Goal: Task Accomplishment & Management: Manage account settings

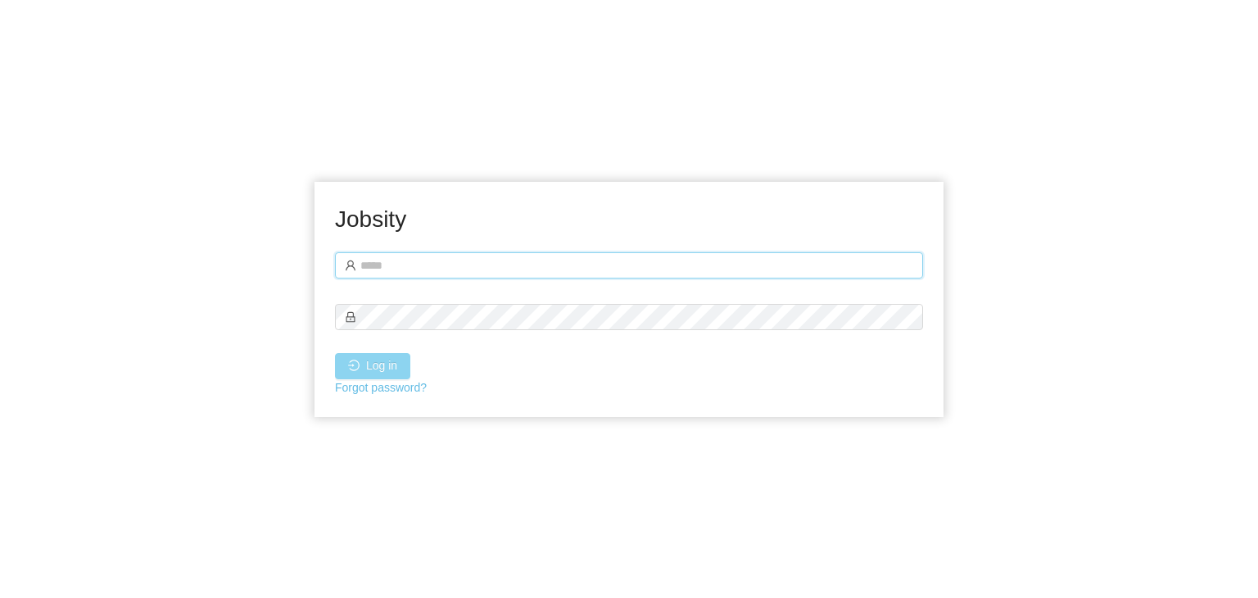
type input "**********"
click at [381, 362] on button "Log in" at bounding box center [372, 366] width 75 height 26
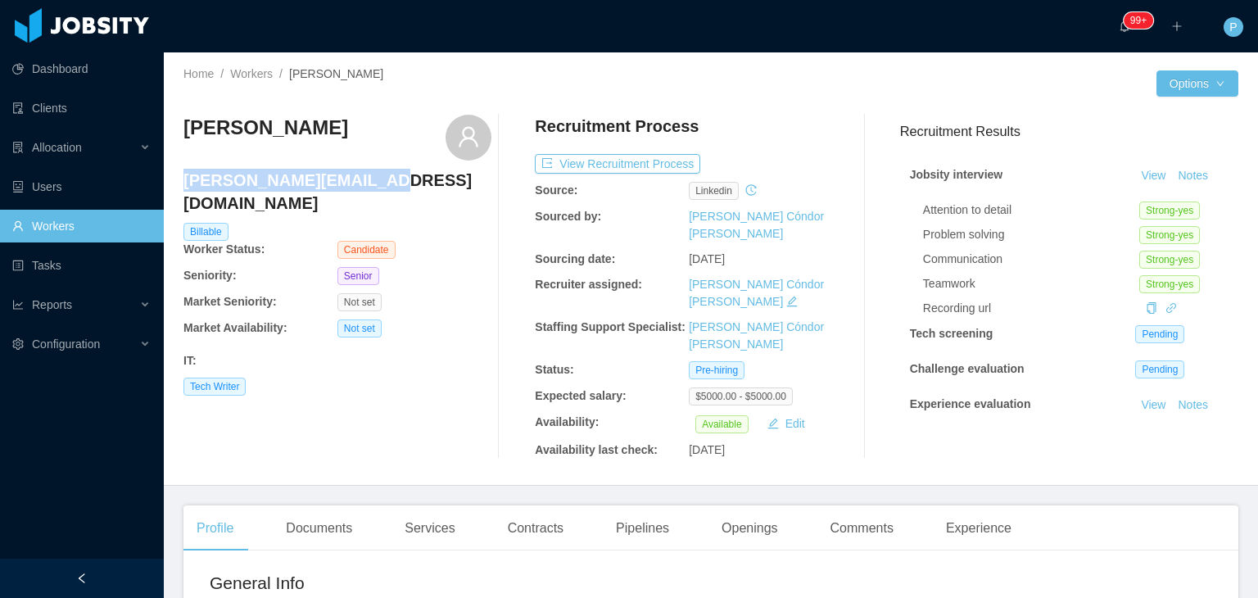
drag, startPoint x: 368, startPoint y: 182, endPoint x: 183, endPoint y: 178, distance: 184.4
click at [183, 178] on h4 "jeff@jeffdjohnston.com" at bounding box center [337, 192] width 308 height 46
copy h4 "jeff@jeffdjohnston.com"
click at [338, 505] on div "Documents" at bounding box center [319, 528] width 93 height 46
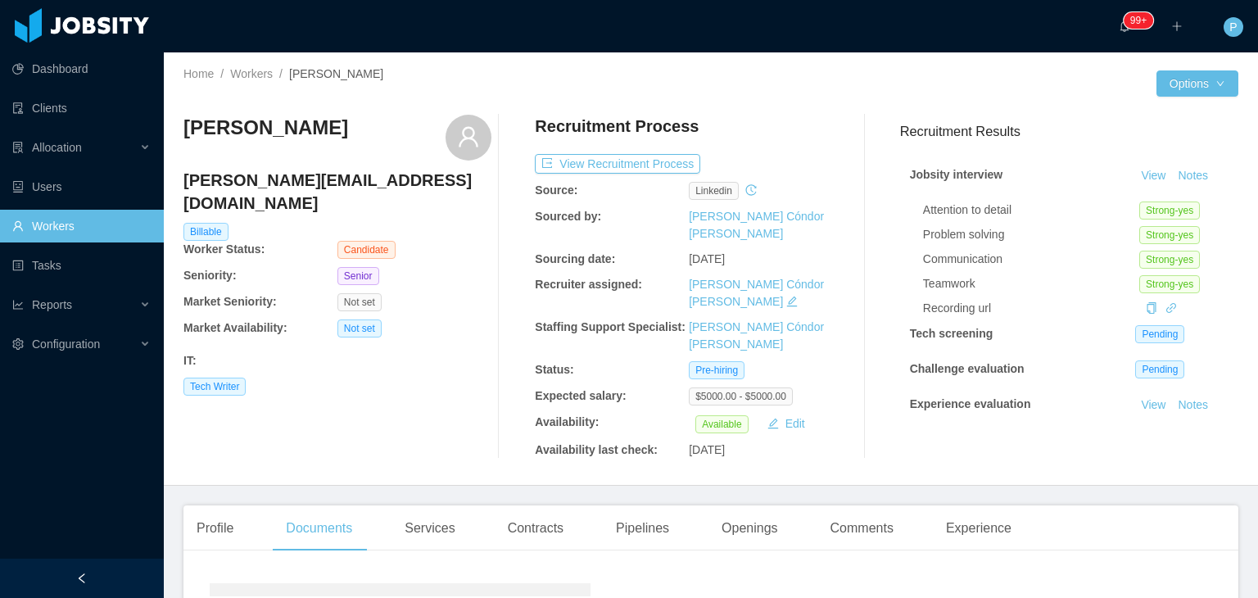
click at [415, 413] on div "Jeff Johnston jeff@jeffdjohnston.com Billable Worker Status: Candidate Seniorit…" at bounding box center [337, 287] width 308 height 344
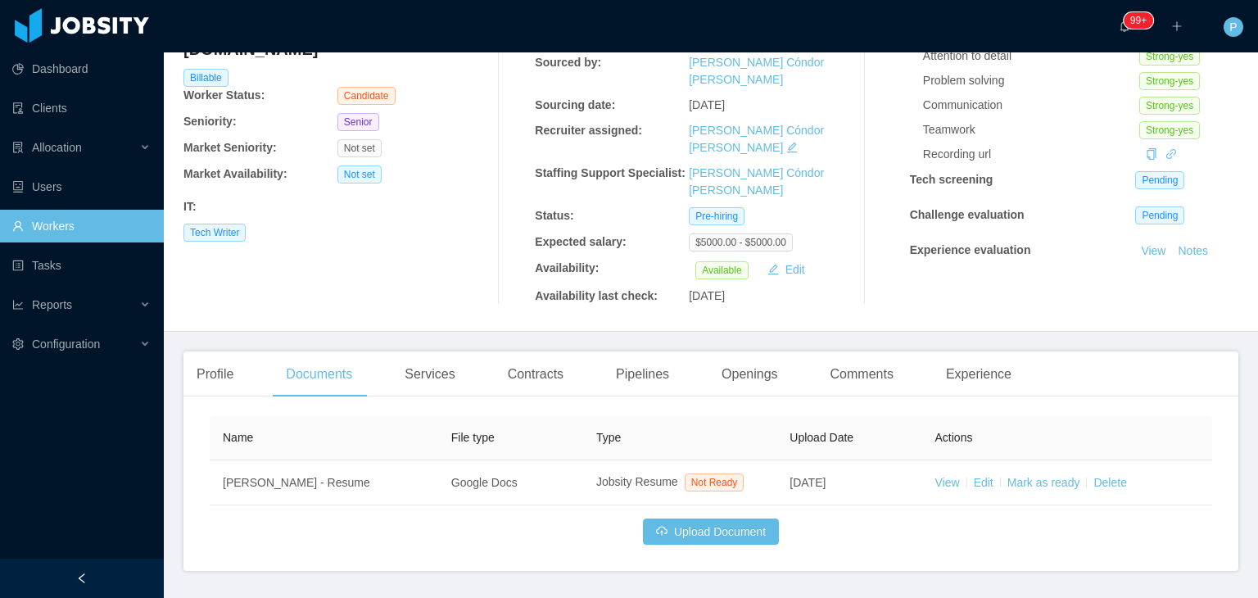
scroll to position [179, 0]
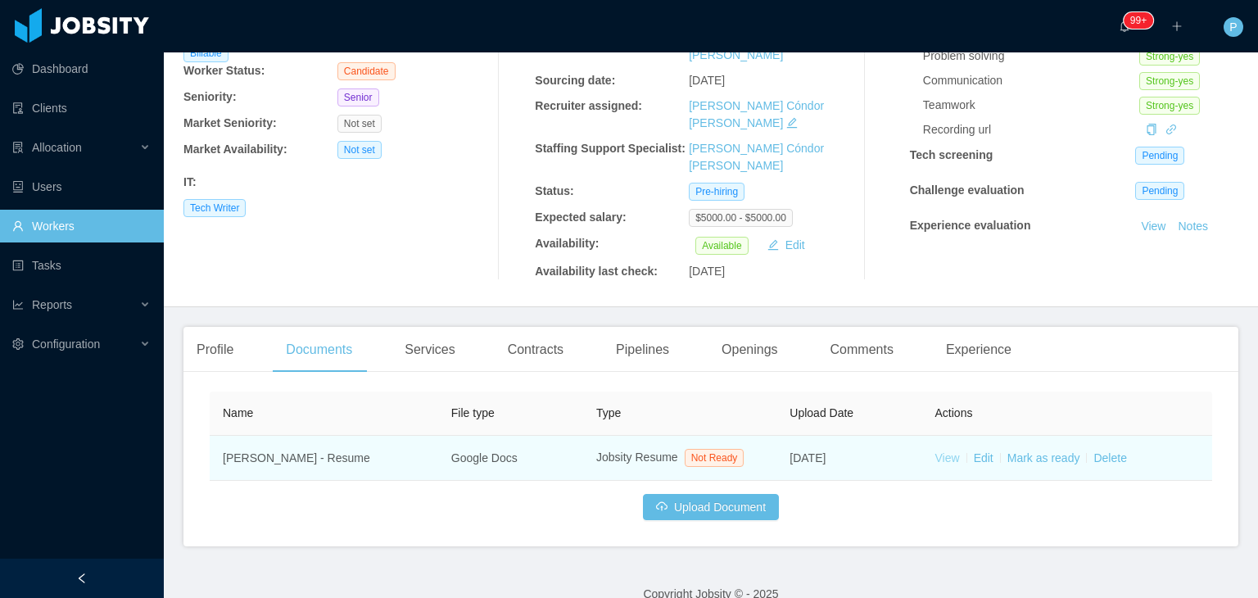
click at [940, 451] on link "View" at bounding box center [948, 457] width 25 height 13
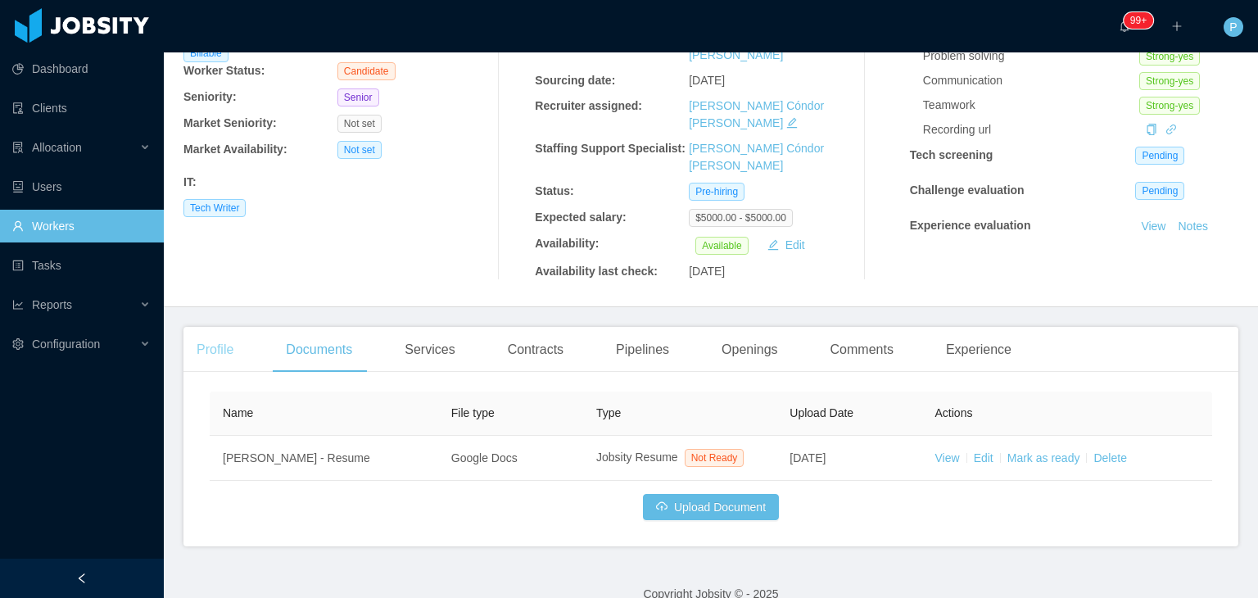
click at [220, 327] on div "Profile" at bounding box center [214, 350] width 63 height 46
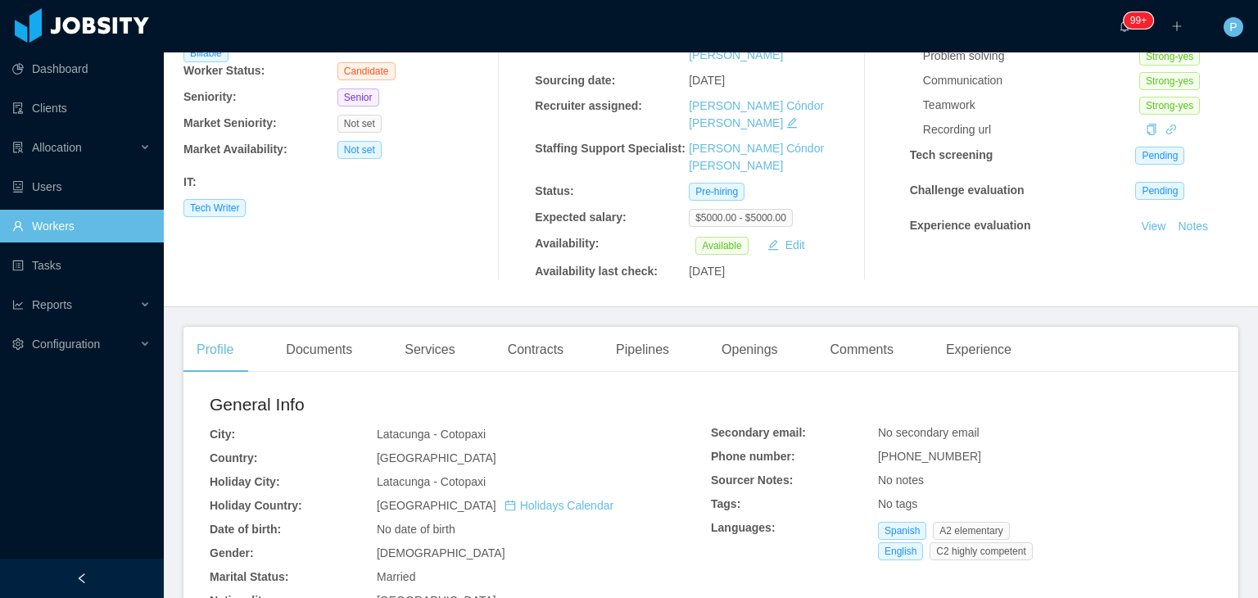
click at [343, 234] on div "Jeff Johnston jeff@jeffdjohnston.com Billable Worker Status: Candidate Seniorit…" at bounding box center [337, 108] width 308 height 344
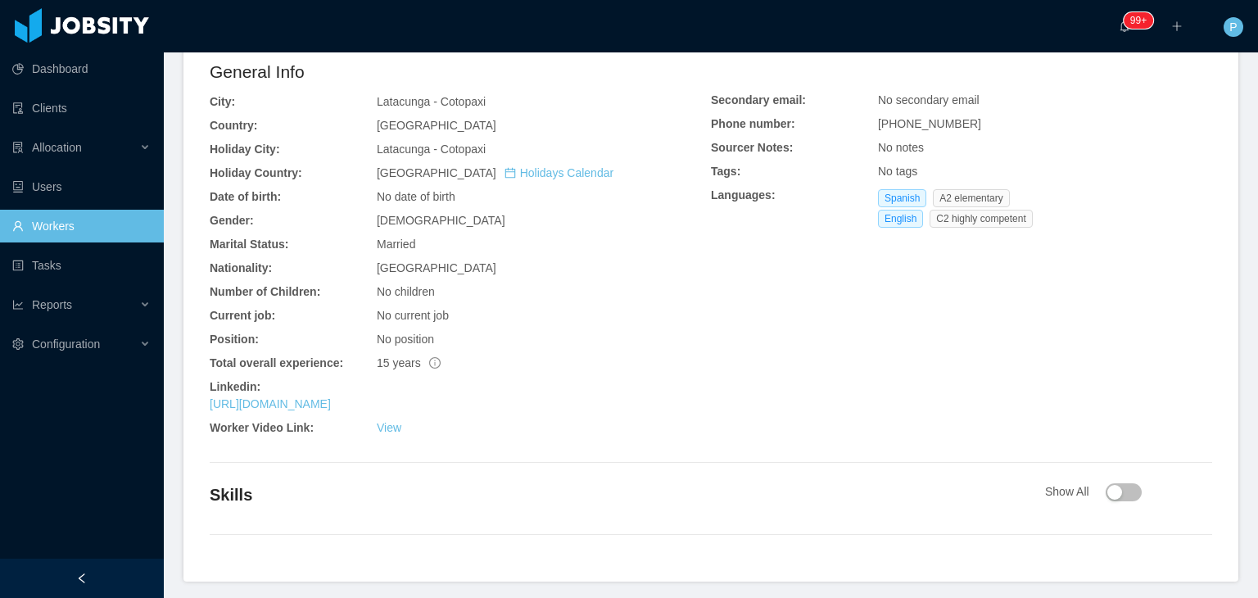
scroll to position [547, 0]
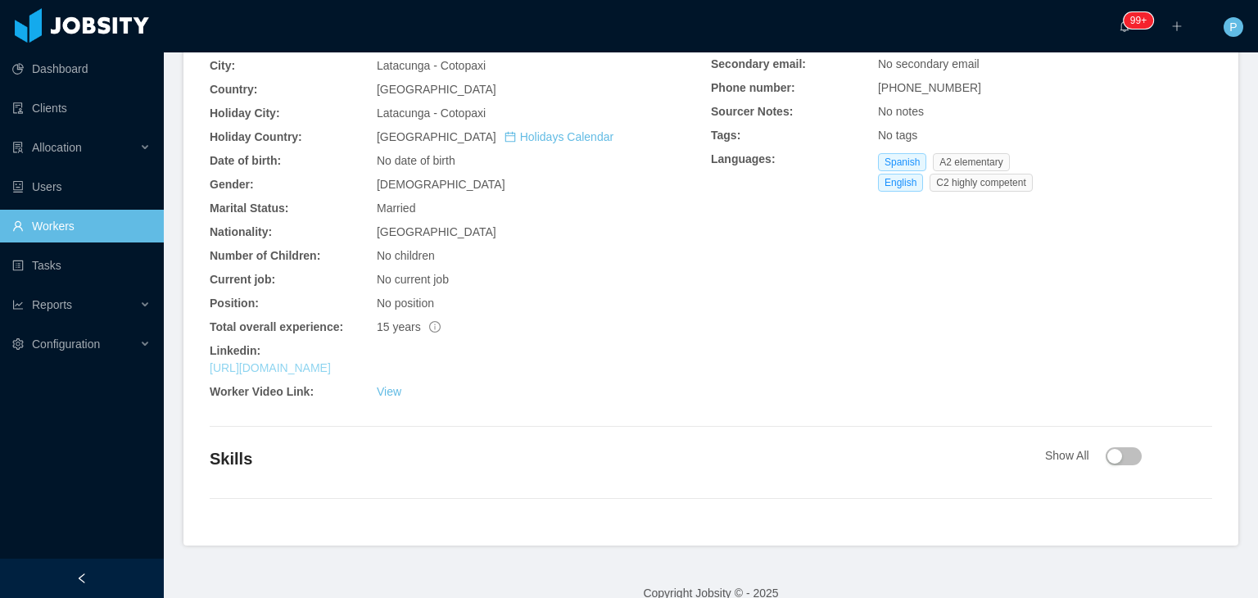
click at [331, 361] on link "https://www.linkedin.com/in/jeffdjohnston" at bounding box center [270, 367] width 121 height 13
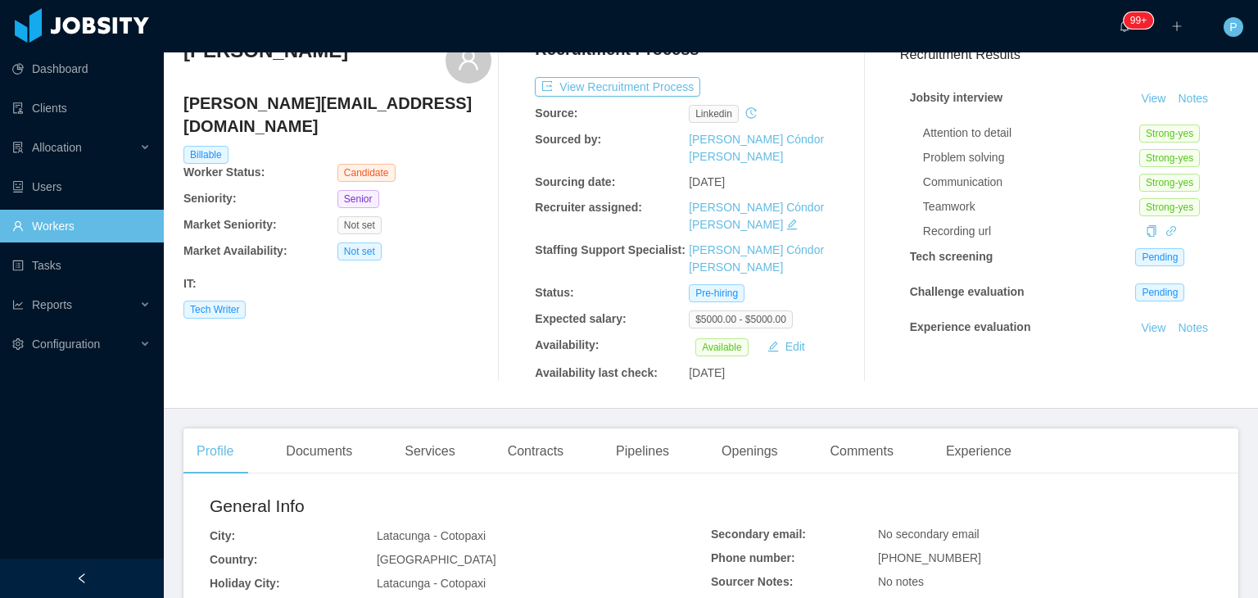
scroll to position [0, 0]
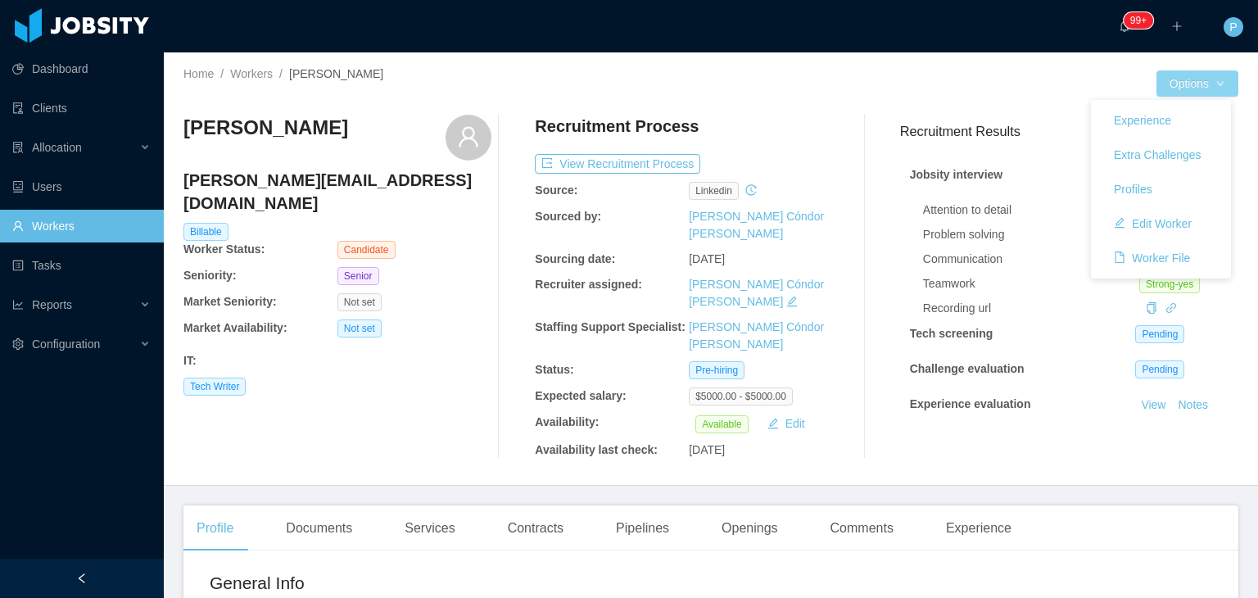
click at [1189, 76] on button "Options" at bounding box center [1198, 83] width 82 height 26
click at [1173, 224] on button "Edit Worker" at bounding box center [1153, 224] width 104 height 26
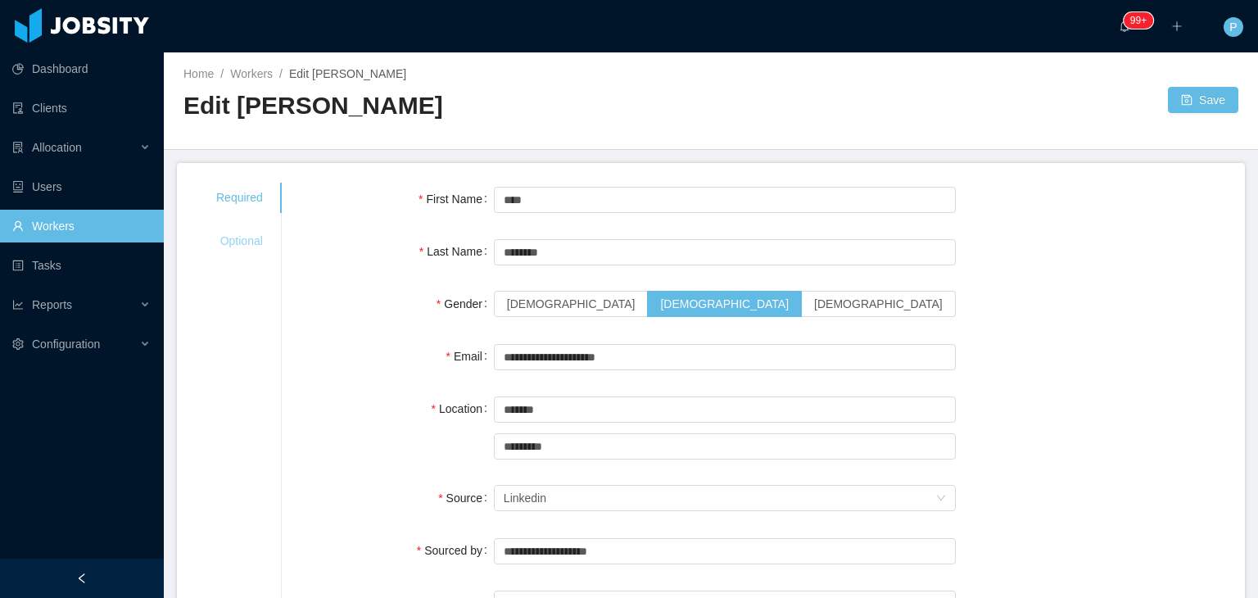
click at [237, 250] on div "Optional" at bounding box center [240, 241] width 86 height 30
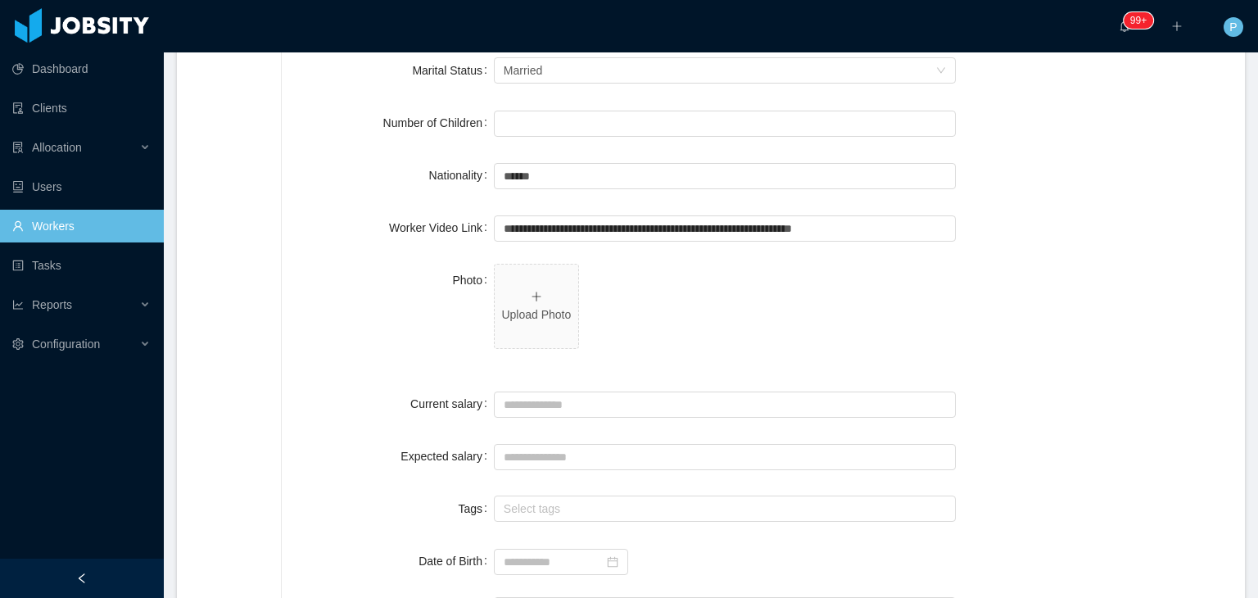
scroll to position [346, 0]
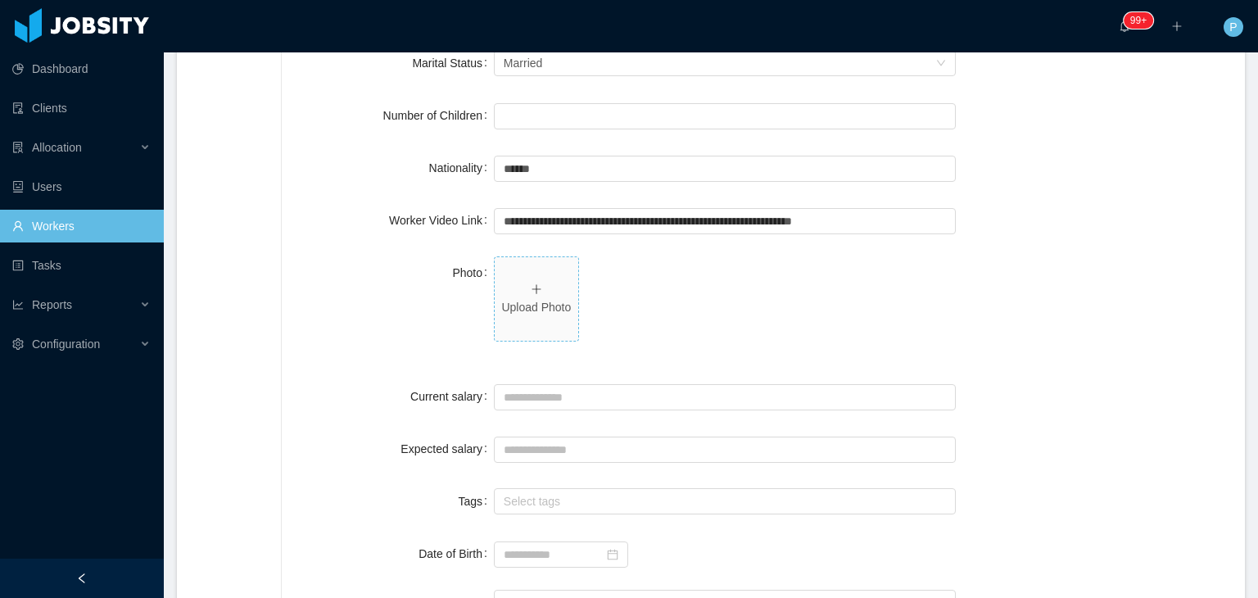
click at [528, 309] on p "Upload Photo" at bounding box center [536, 307] width 70 height 17
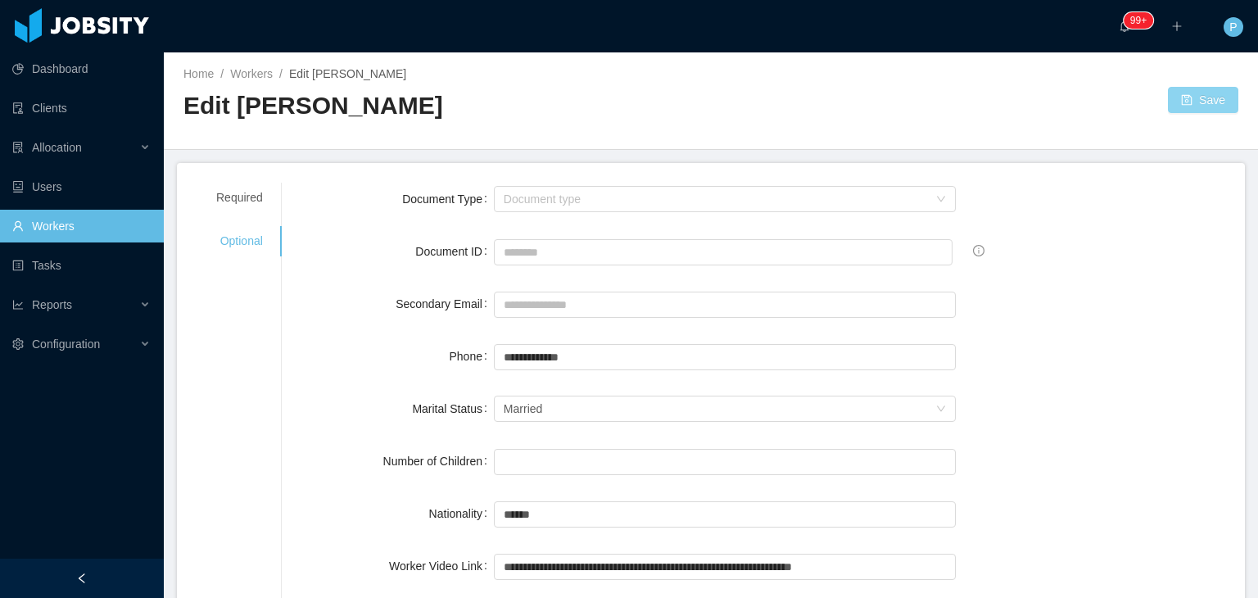
click at [1193, 98] on button "Save" at bounding box center [1203, 100] width 70 height 26
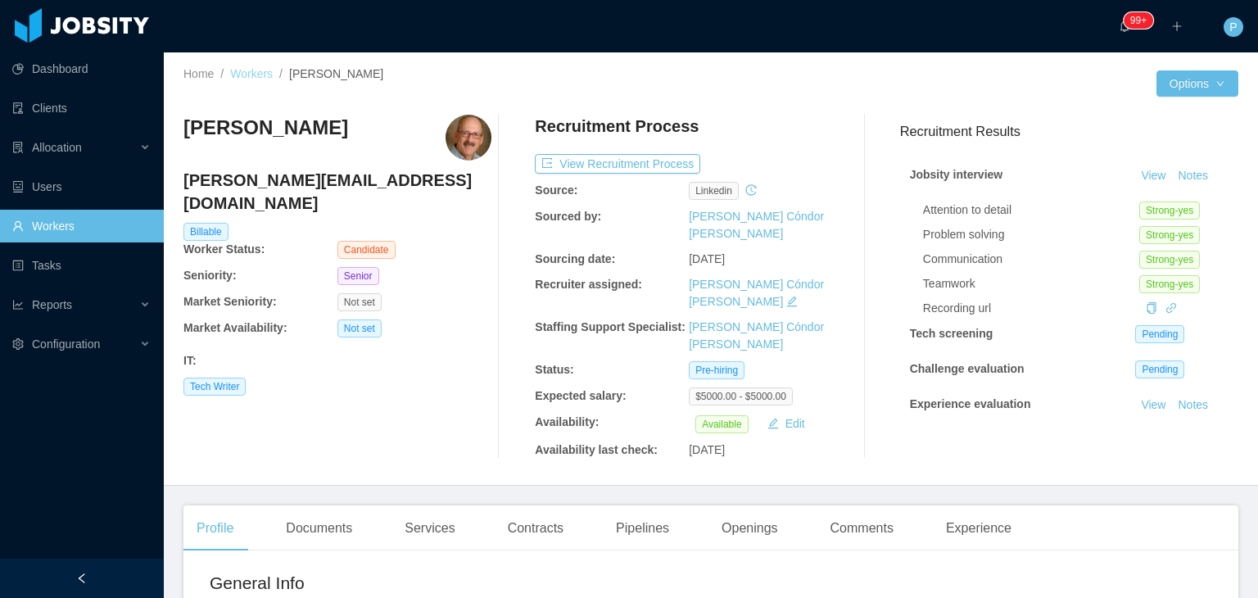
click at [253, 68] on link "Workers" at bounding box center [251, 73] width 43 height 13
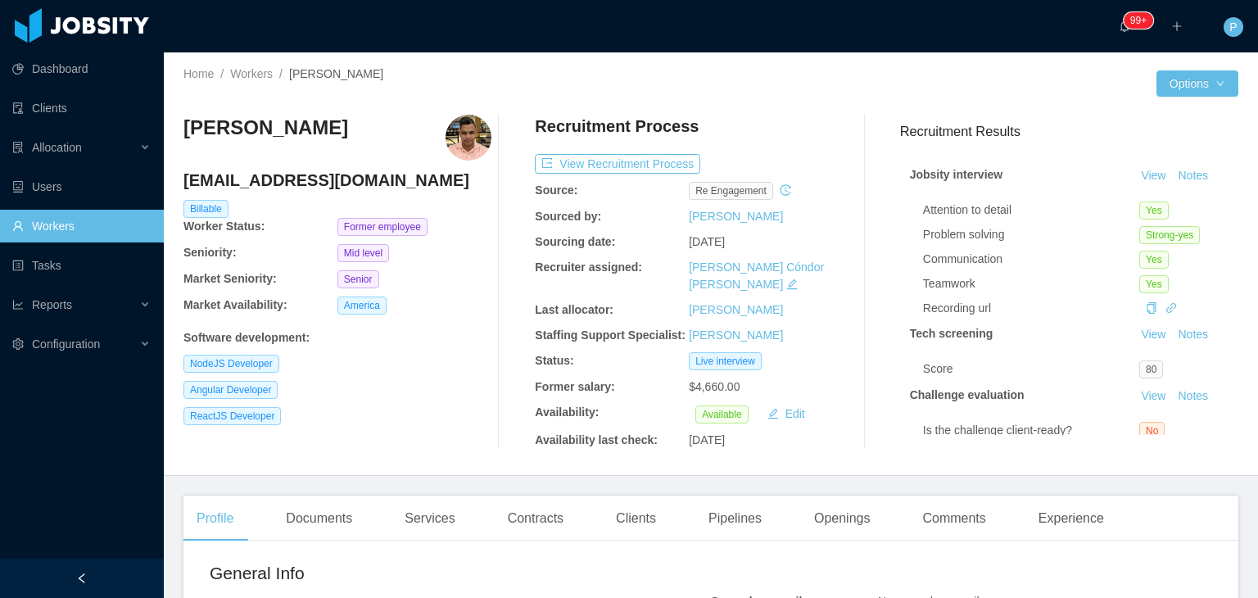
click at [427, 384] on div "Angular Developer" at bounding box center [337, 390] width 308 height 18
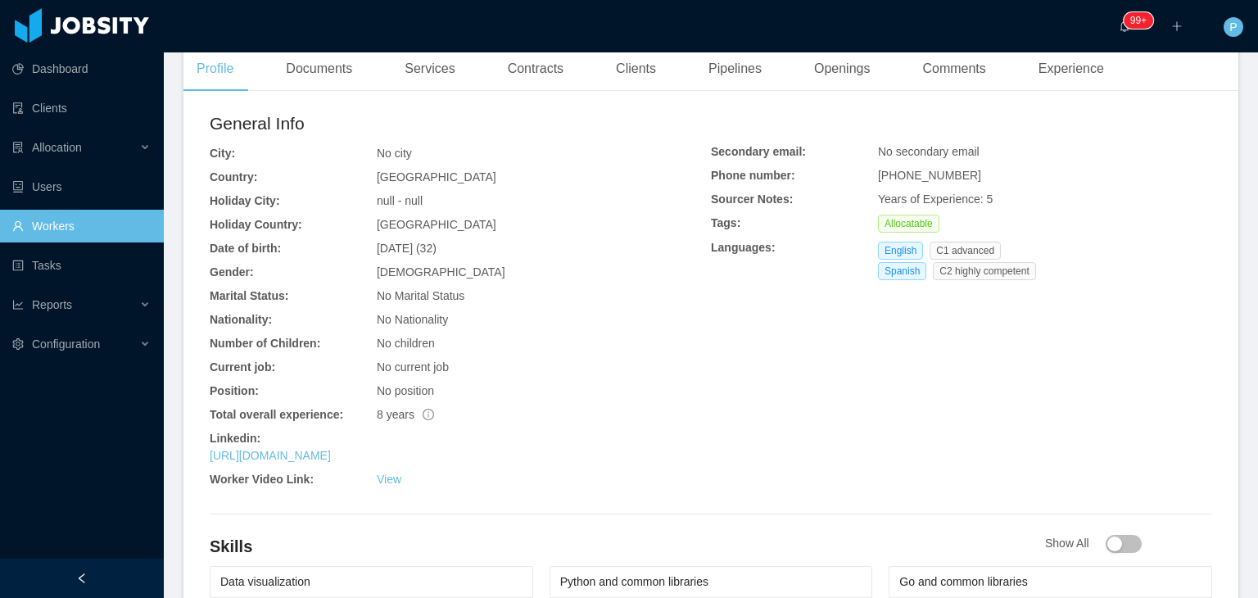
scroll to position [459, 0]
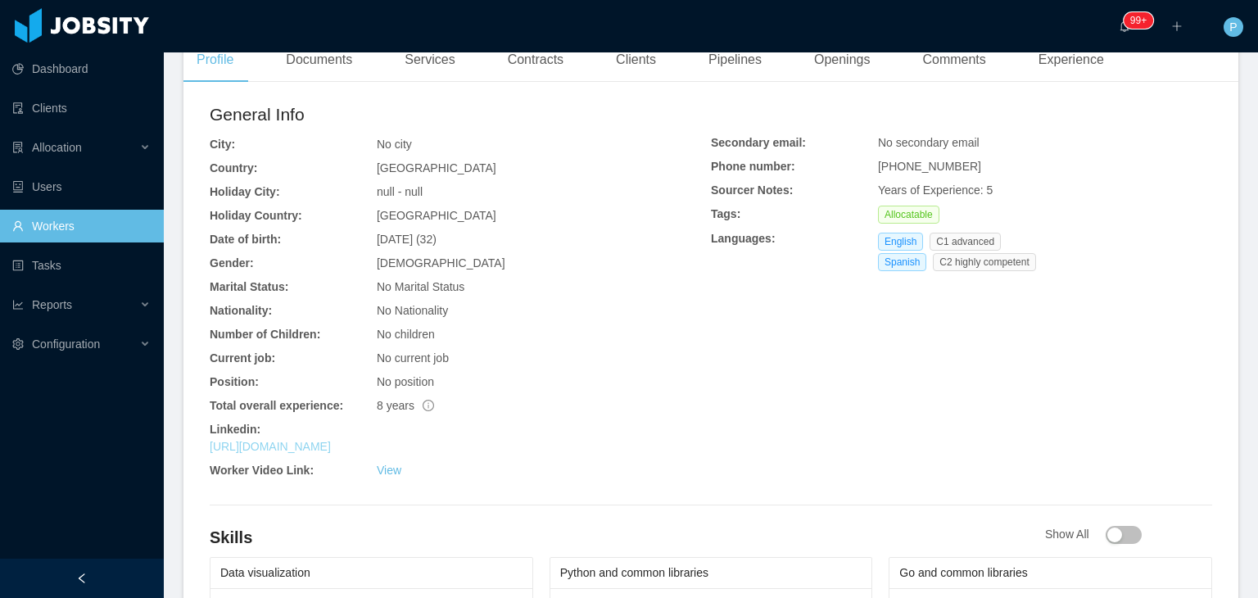
click at [331, 440] on link "https://linkedin.com/in/esgomezm" at bounding box center [270, 446] width 121 height 13
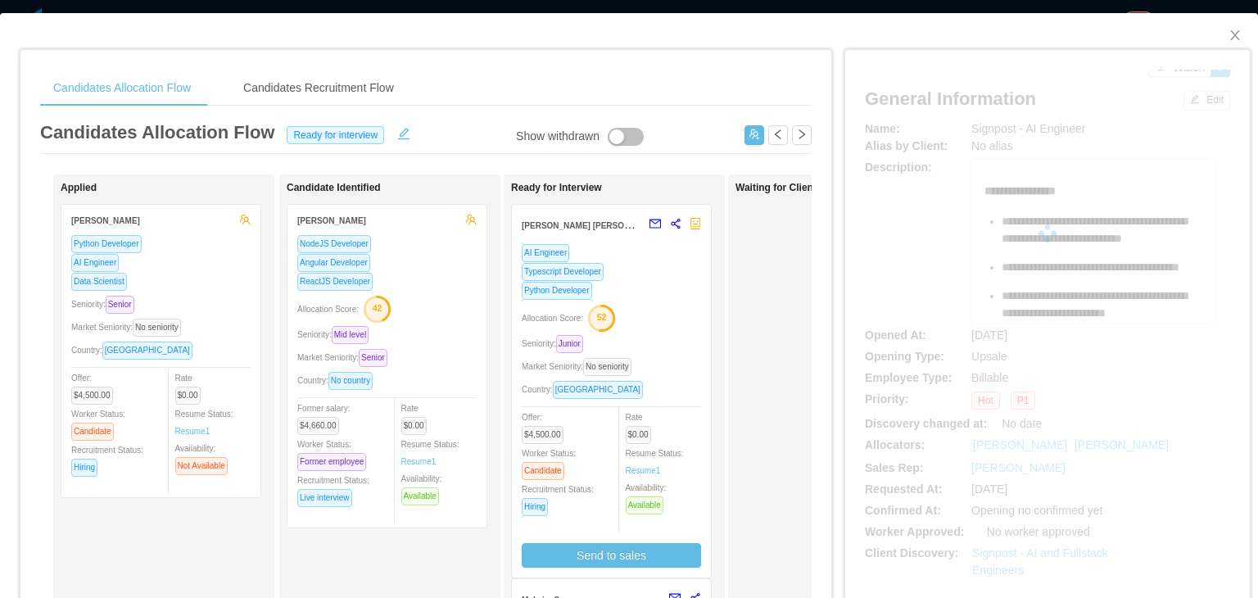
click at [877, 194] on div "**********" at bounding box center [1047, 241] width 365 height 164
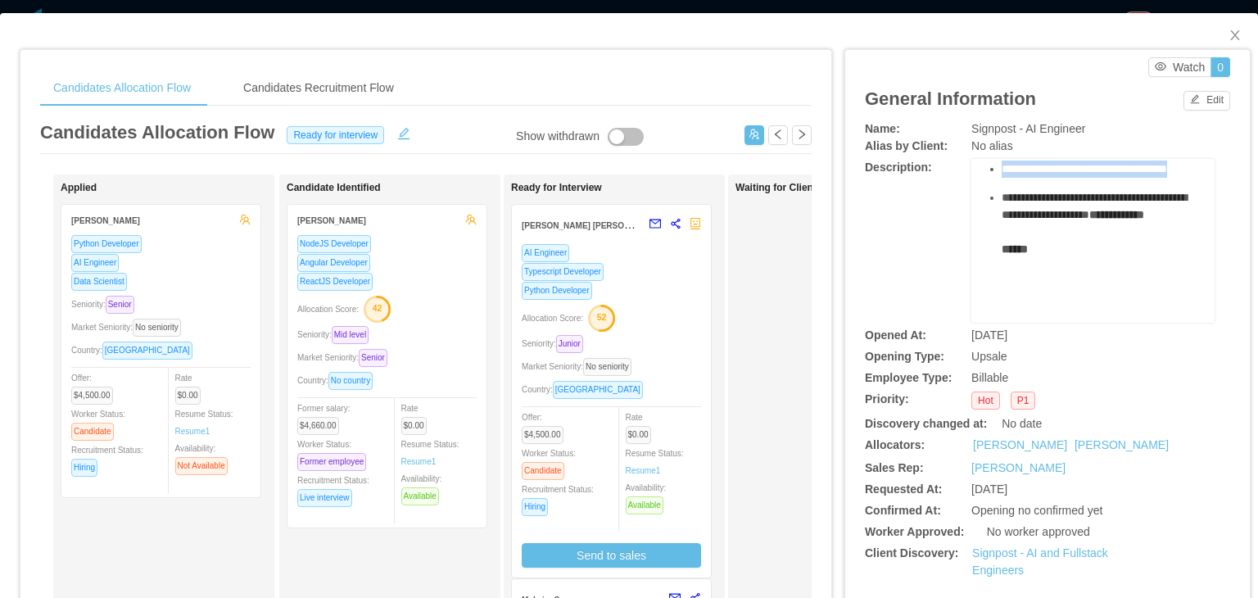
scroll to position [246, 0]
drag, startPoint x: 994, startPoint y: 226, endPoint x: 1144, endPoint y: 217, distance: 150.2
click at [1144, 217] on ul "**********" at bounding box center [1094, 166] width 218 height 252
copy ul "**********"
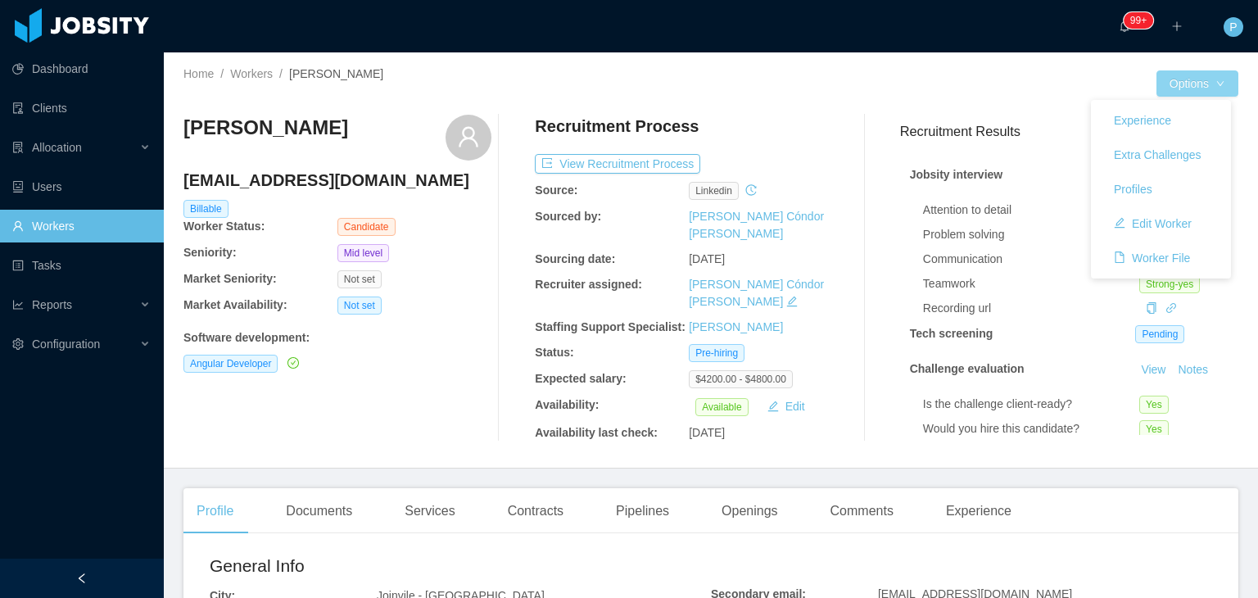
click at [1206, 82] on button "Options" at bounding box center [1198, 83] width 82 height 26
click at [1177, 223] on button "Edit Worker" at bounding box center [1153, 224] width 104 height 26
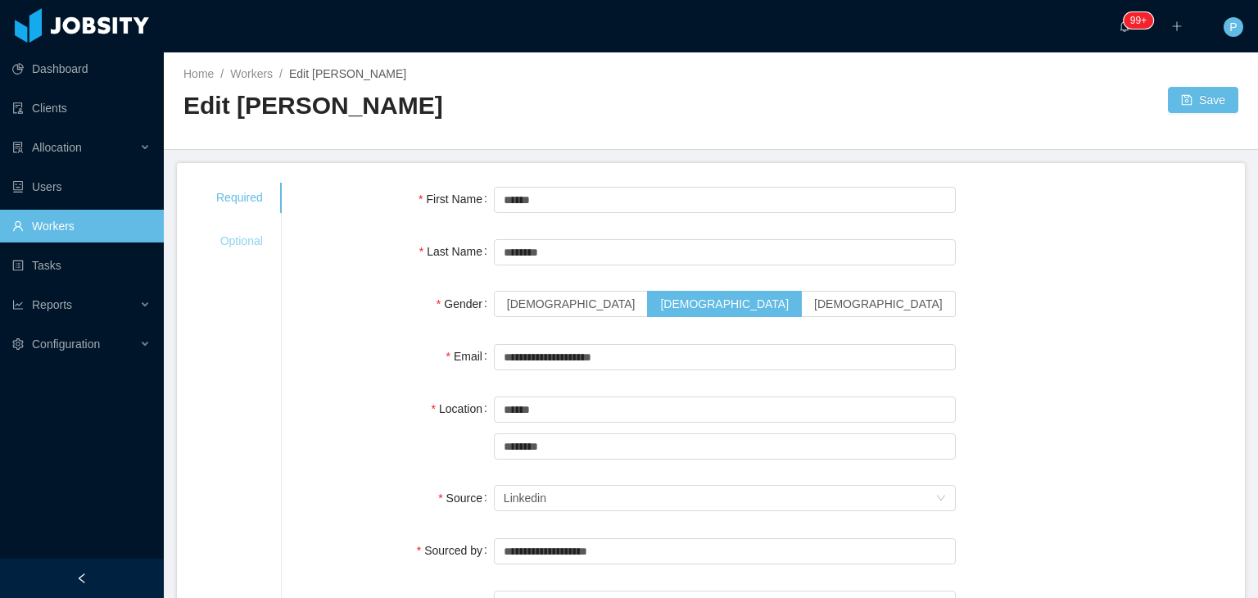
click at [239, 240] on div "Optional" at bounding box center [240, 241] width 86 height 30
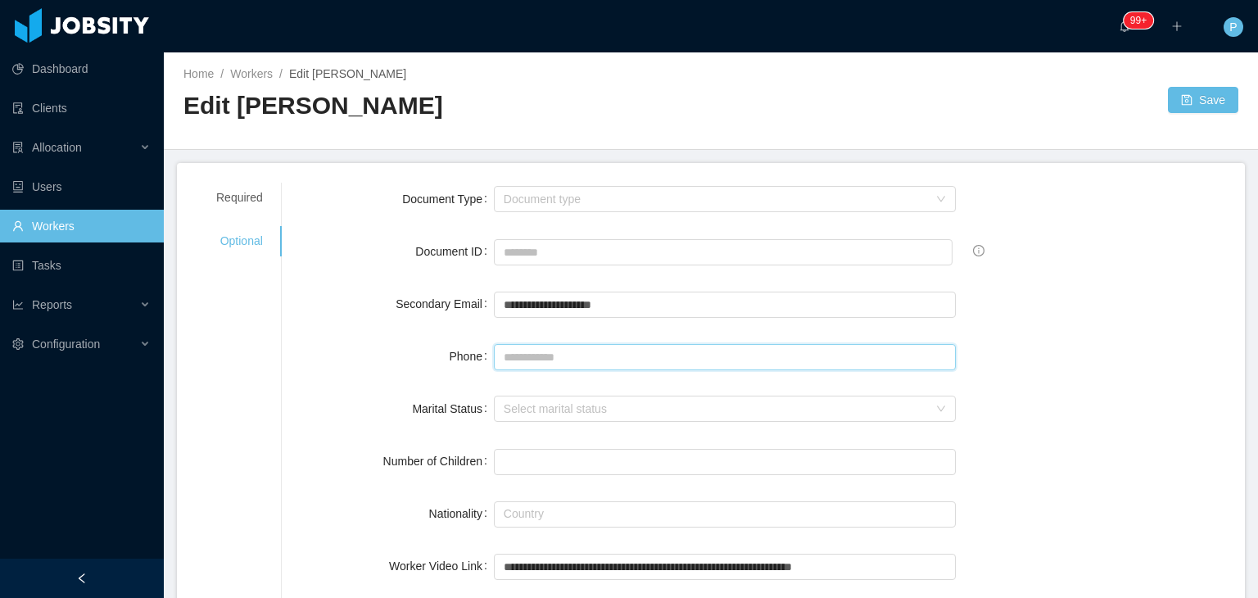
click at [510, 364] on input "Phone" at bounding box center [725, 357] width 462 height 26
paste input "**********"
click at [539, 361] on input "**********" at bounding box center [725, 357] width 462 height 26
click at [639, 360] on input "**********" at bounding box center [725, 357] width 462 height 26
type input "**********"
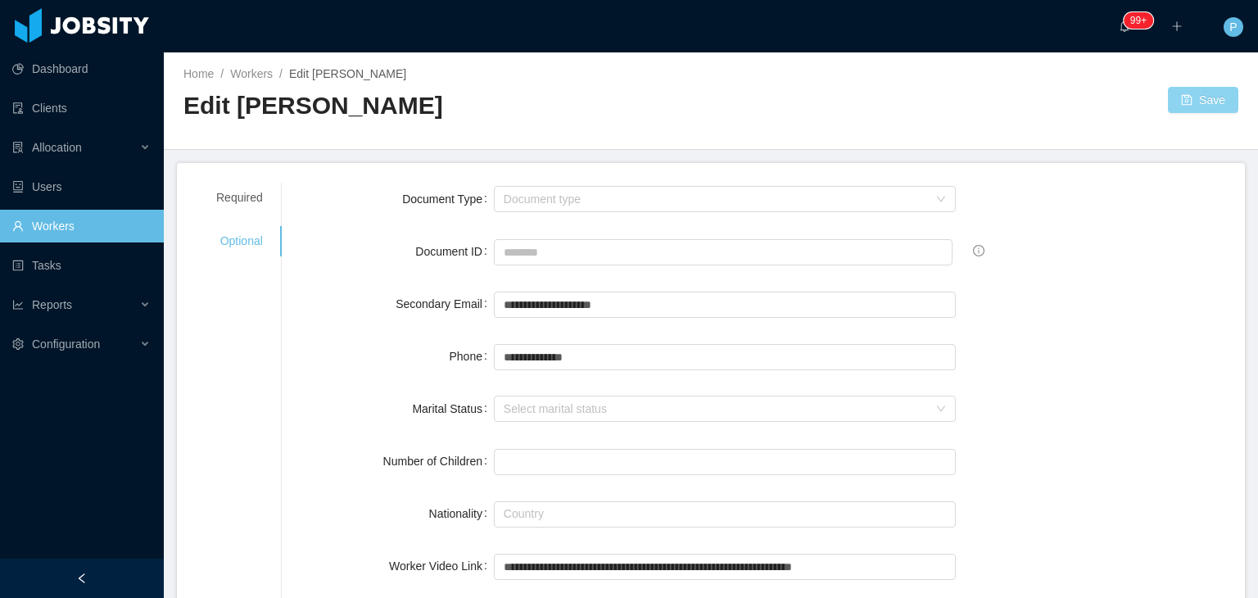
click at [1207, 97] on button "Save" at bounding box center [1203, 100] width 70 height 26
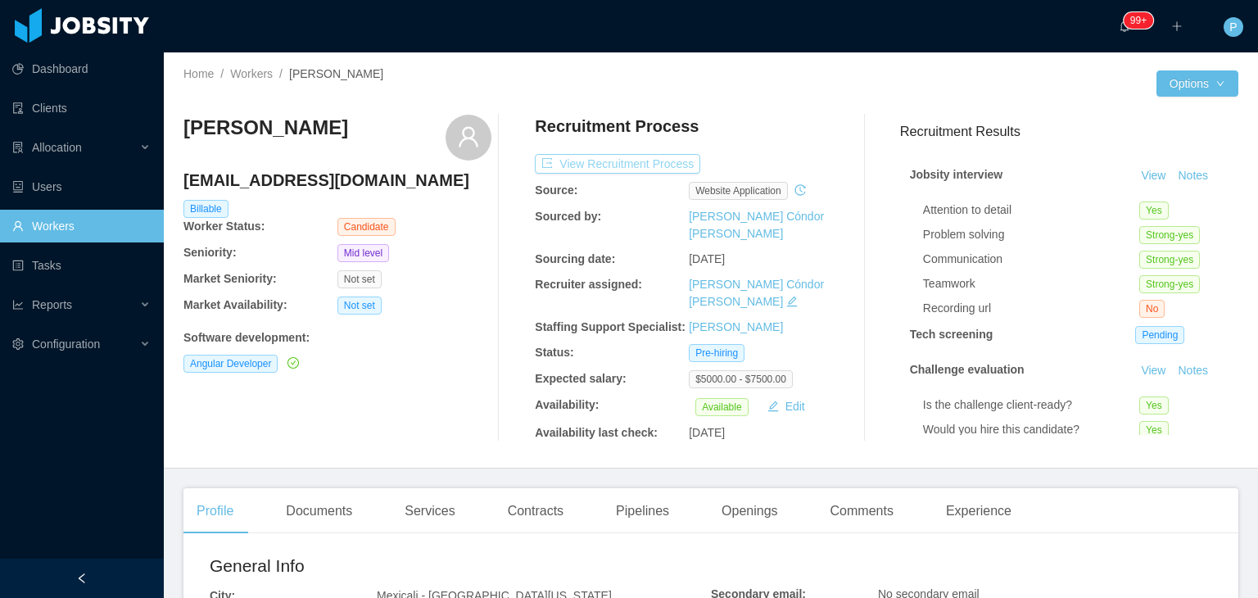
click at [637, 165] on button "View Recruitment Process" at bounding box center [617, 164] width 165 height 20
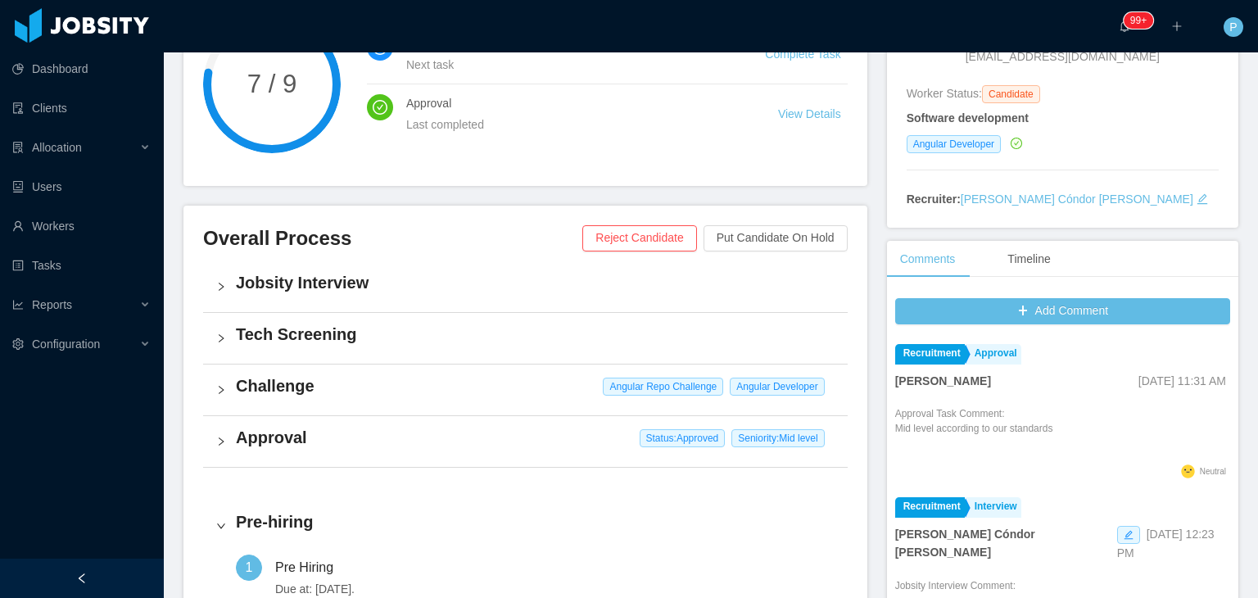
scroll to position [229, 0]
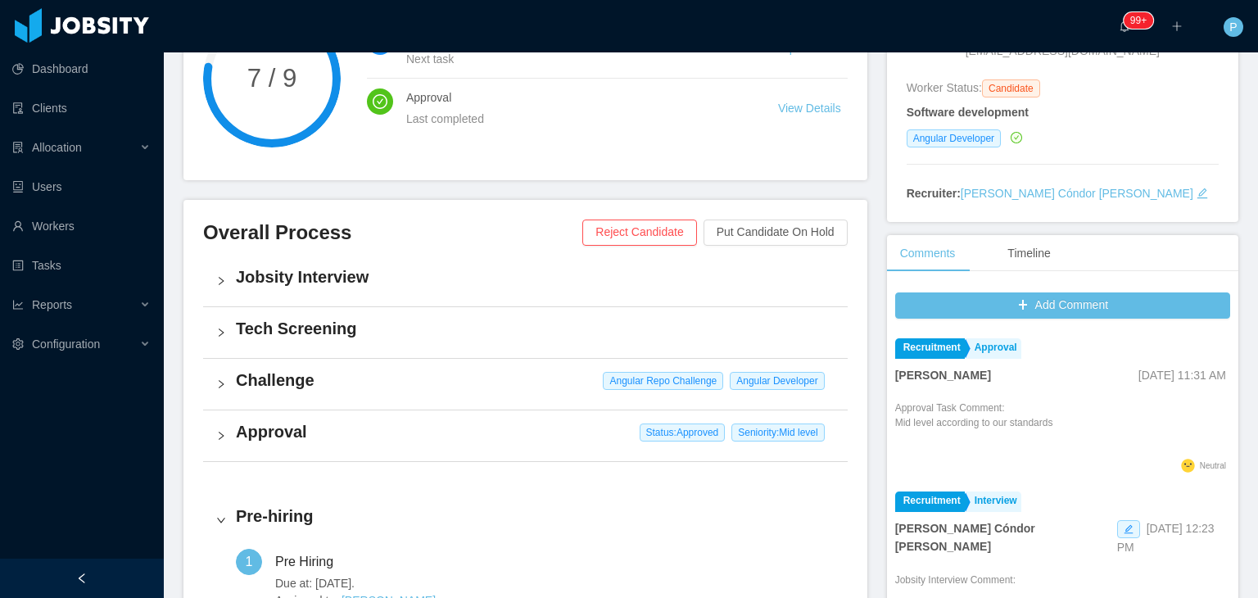
click at [792, 273] on h4 "Jobsity Interview" at bounding box center [535, 276] width 599 height 23
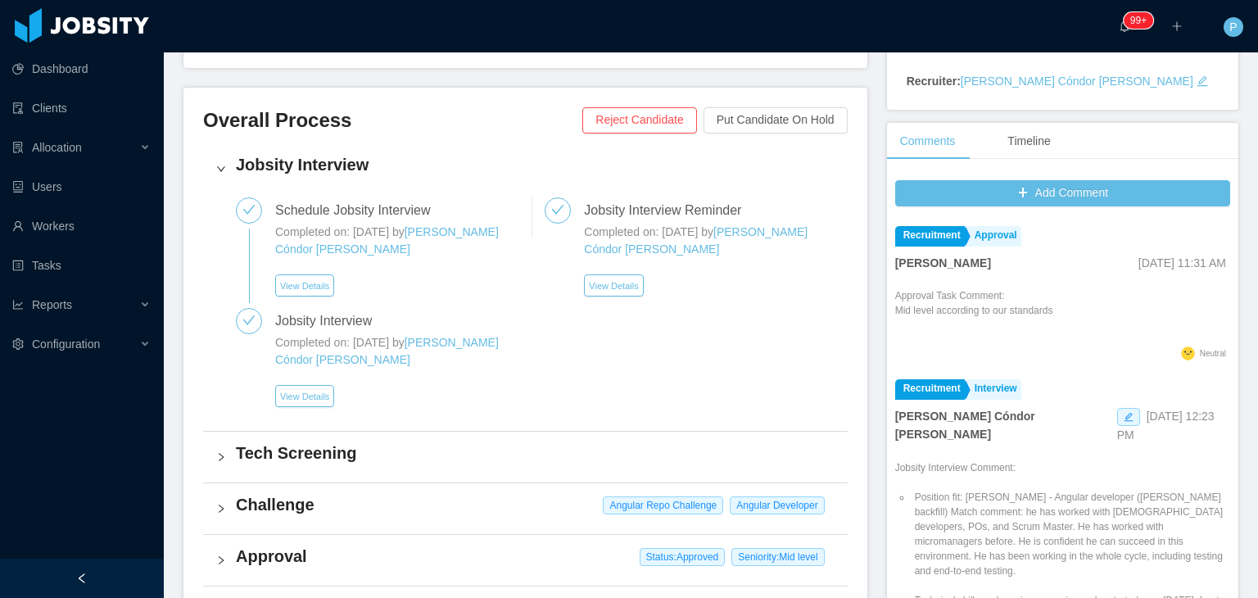
scroll to position [354, 0]
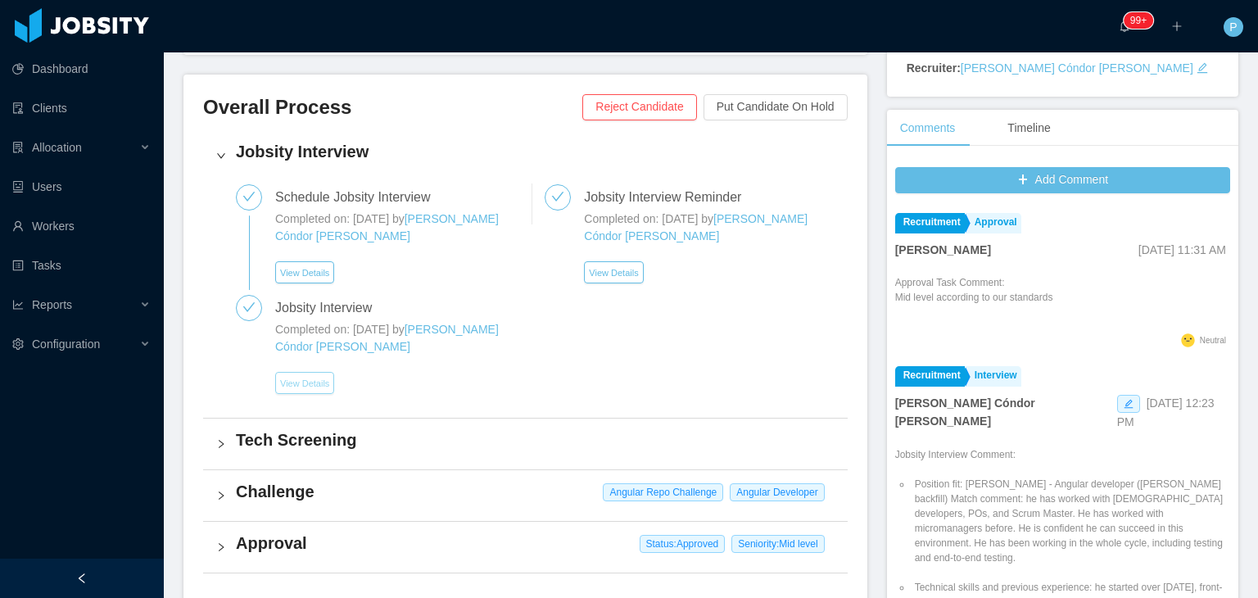
click at [301, 381] on button "View Details" at bounding box center [304, 383] width 59 height 22
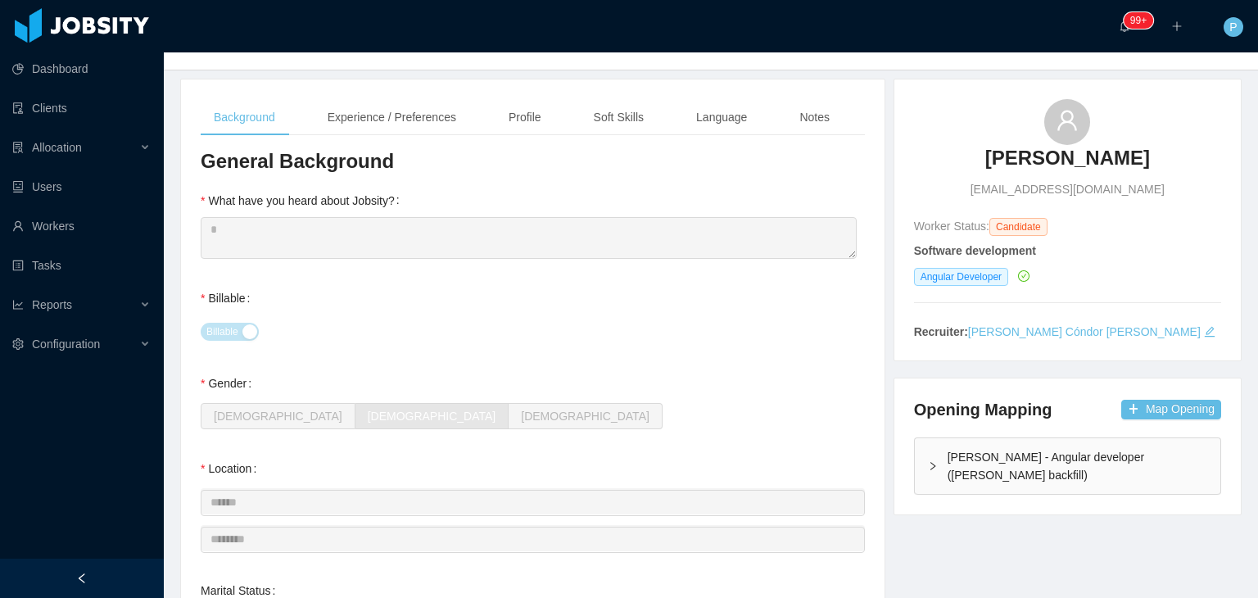
scroll to position [82, 0]
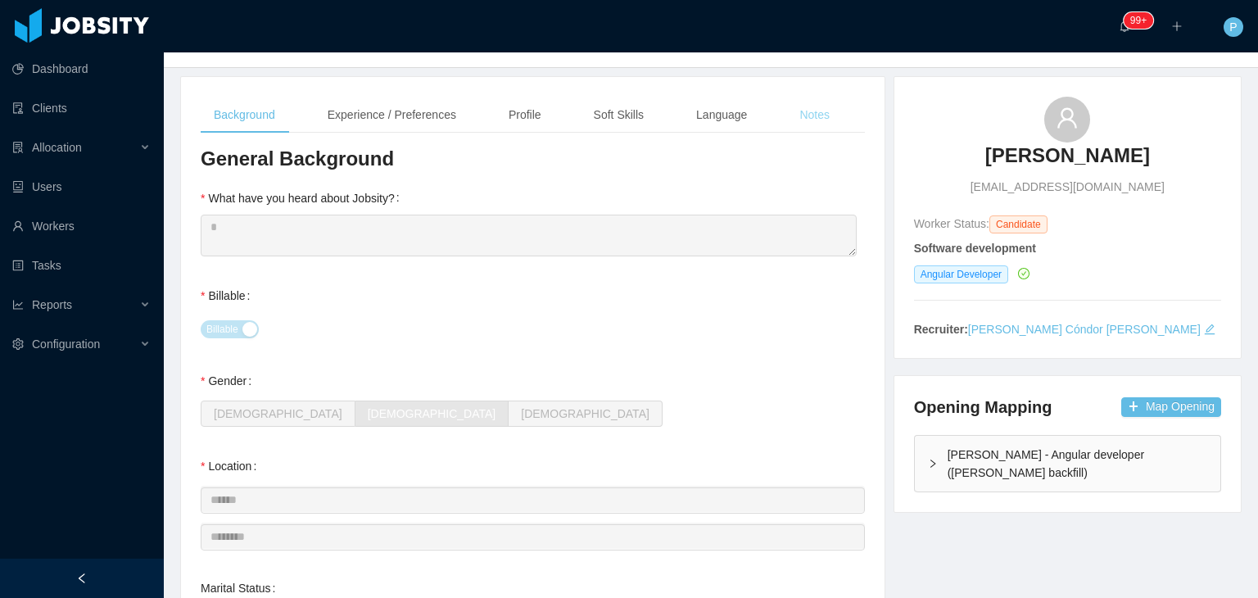
click at [813, 107] on div "Notes" at bounding box center [814, 115] width 57 height 37
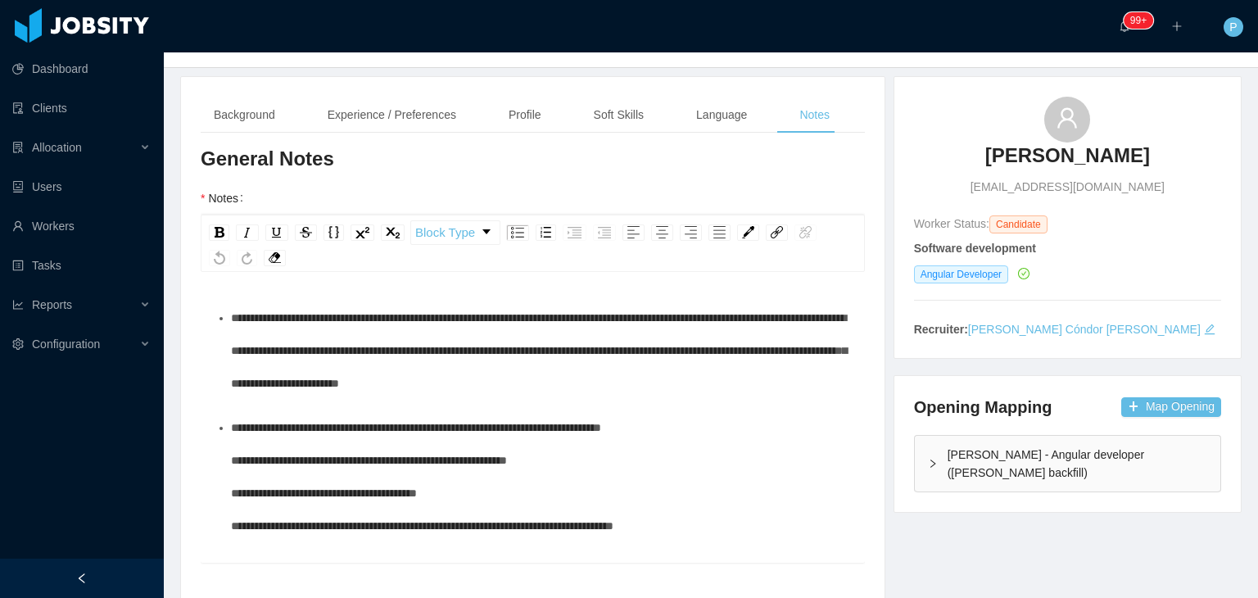
scroll to position [0, 0]
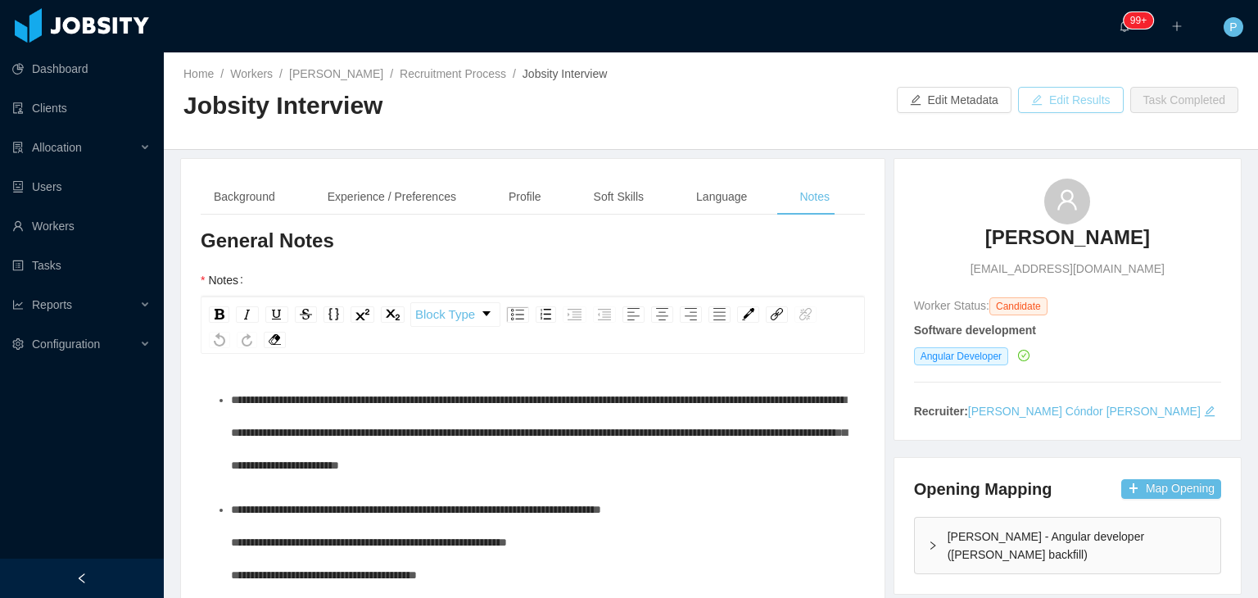
click at [1078, 99] on button "Edit Results" at bounding box center [1071, 100] width 106 height 26
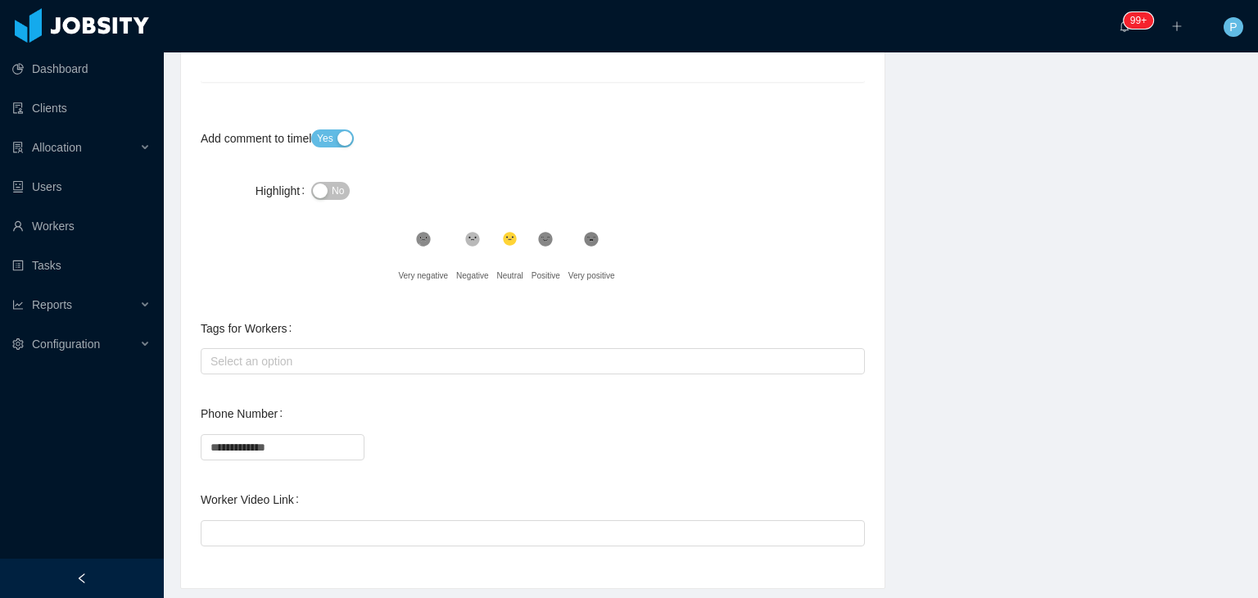
scroll to position [582, 0]
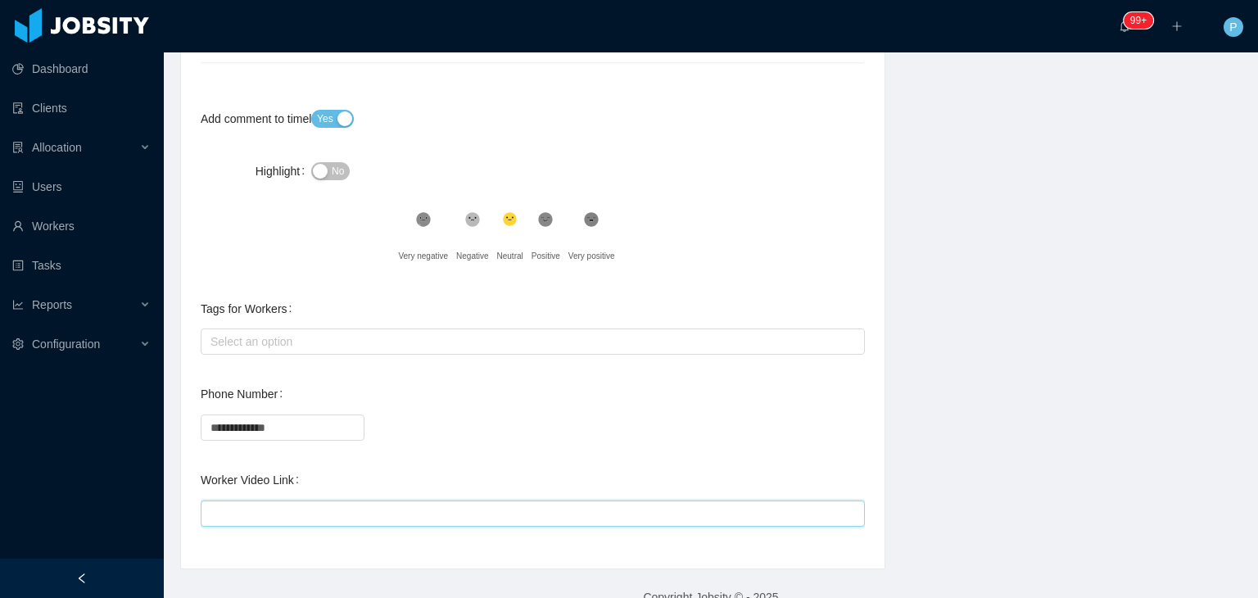
click at [652, 504] on input "Worker Video Link" at bounding box center [533, 514] width 664 height 26
paste input "**********"
type input "**********"
click at [753, 429] on div "**********" at bounding box center [533, 426] width 664 height 33
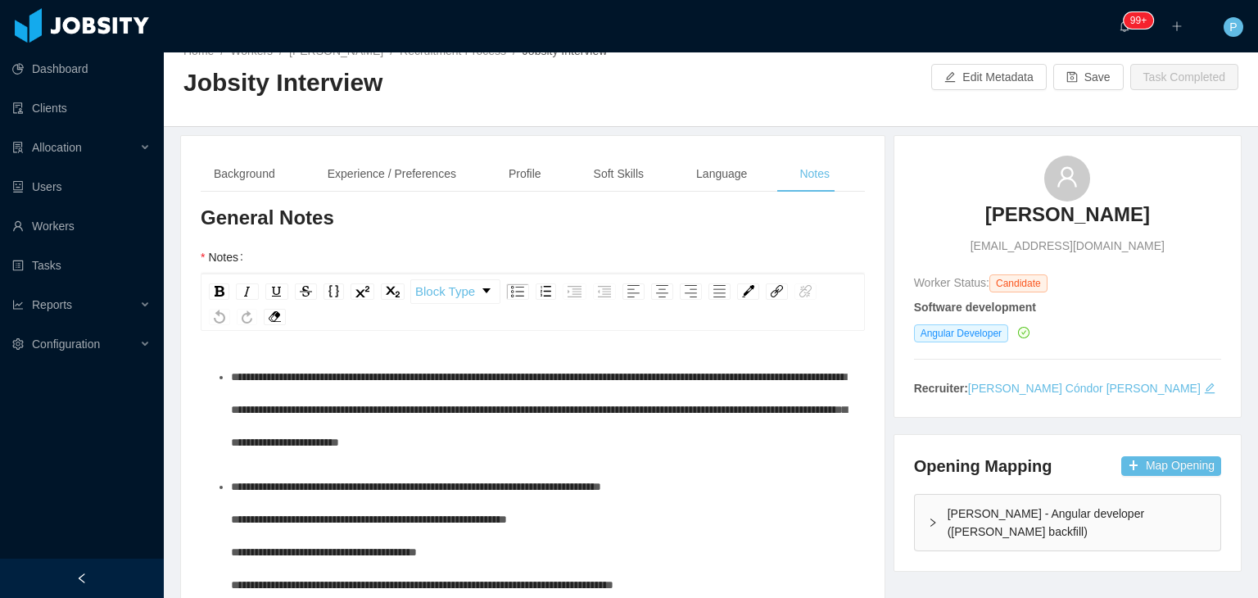
scroll to position [0, 0]
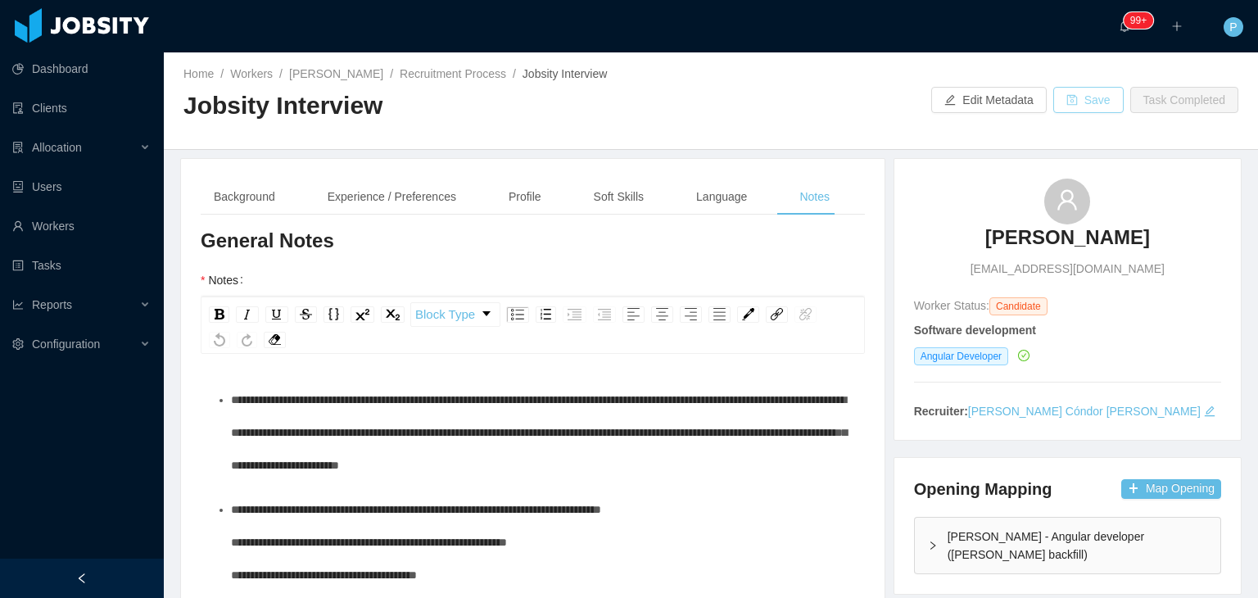
click at [1090, 102] on button "Save" at bounding box center [1088, 100] width 70 height 26
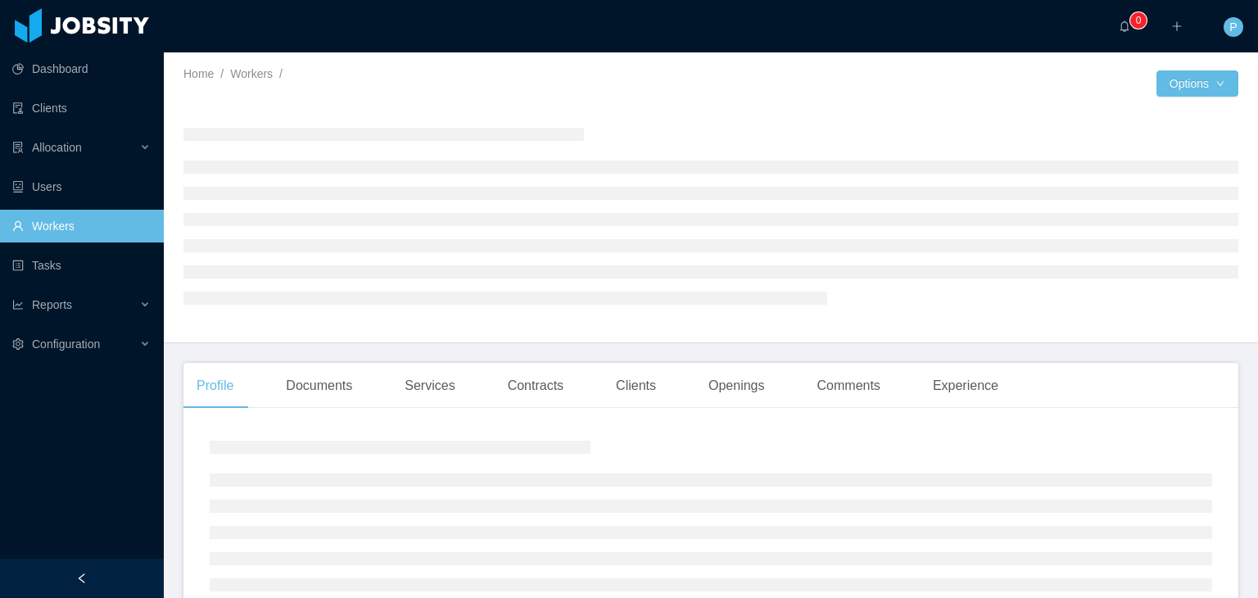
click at [498, 70] on div "Home / Workers / /" at bounding box center [447, 74] width 528 height 17
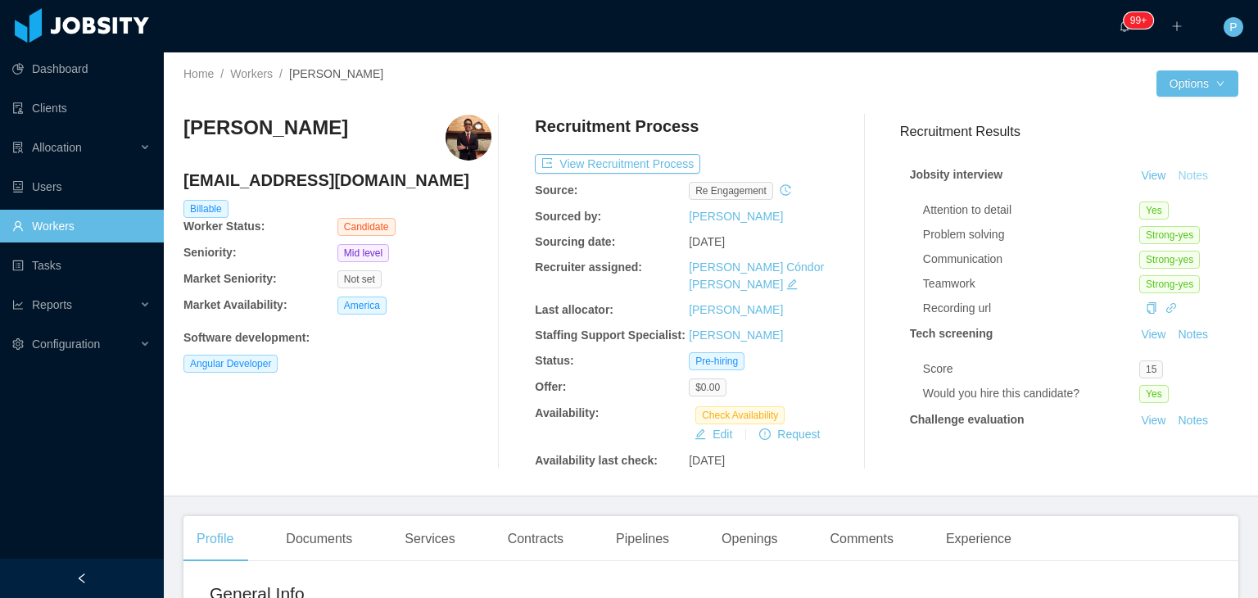
click at [1183, 171] on button "Notes" at bounding box center [1192, 176] width 43 height 20
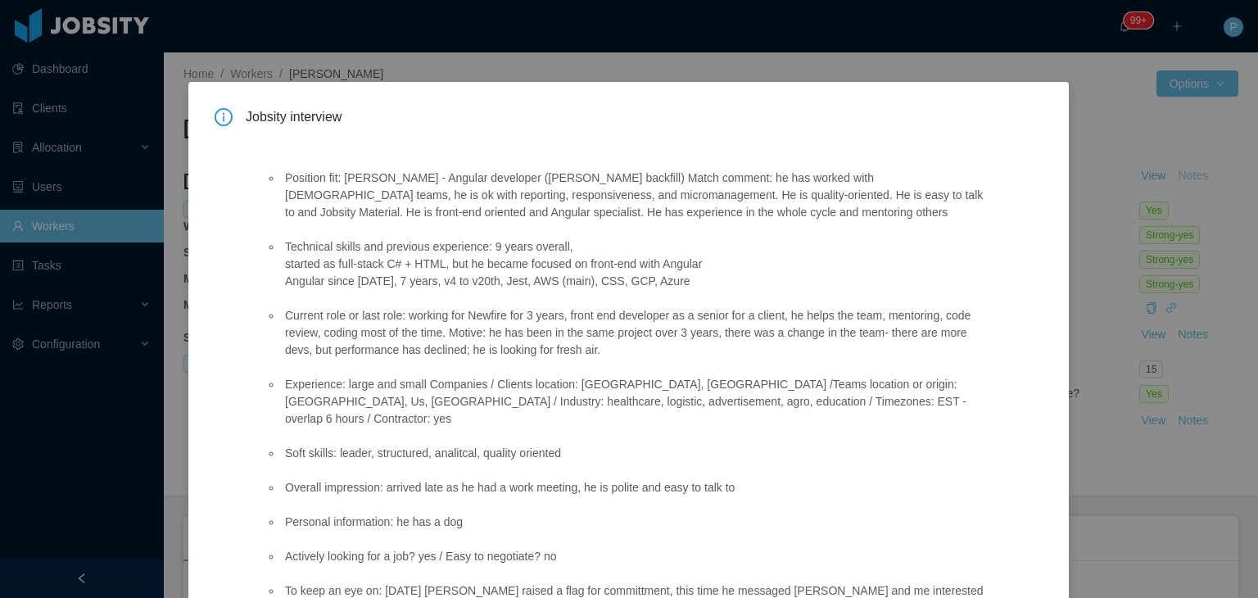
scroll to position [99, 0]
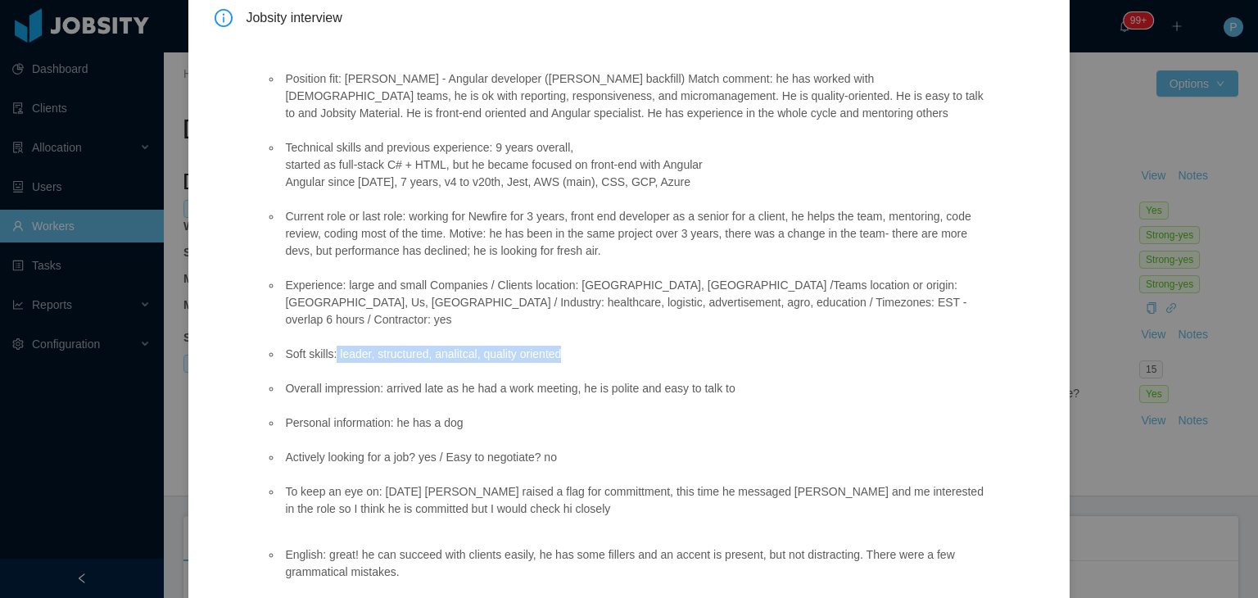
drag, startPoint x: 333, startPoint y: 337, endPoint x: 565, endPoint y: 333, distance: 232.7
click at [565, 346] on li "Soft skills: leader, structured, analitcal, quality oriented" at bounding box center [636, 354] width 709 height 17
copy li "leader, structured, analitcal, quality oriented"
